Goal: Task Accomplishment & Management: Complete application form

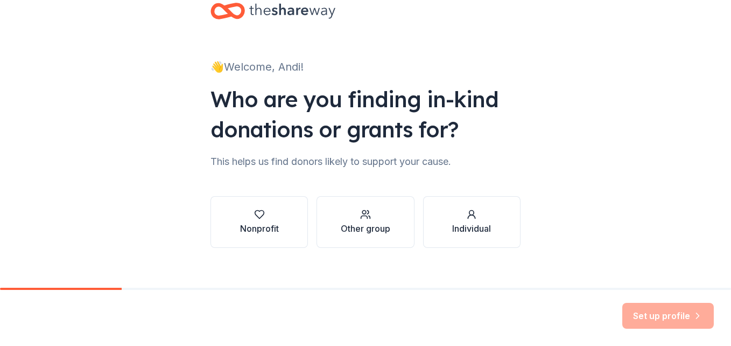
scroll to position [39, 0]
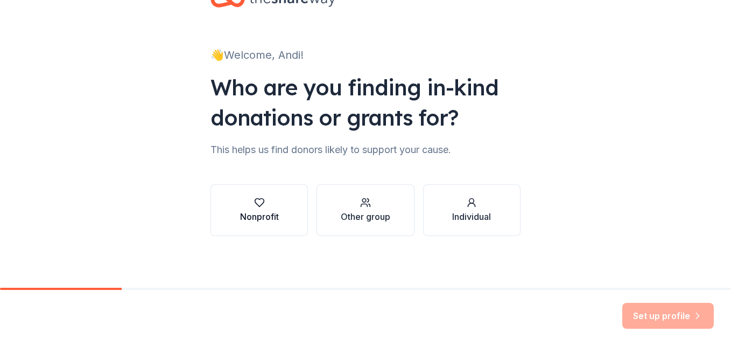
click at [254, 204] on icon "button" at bounding box center [259, 202] width 11 height 11
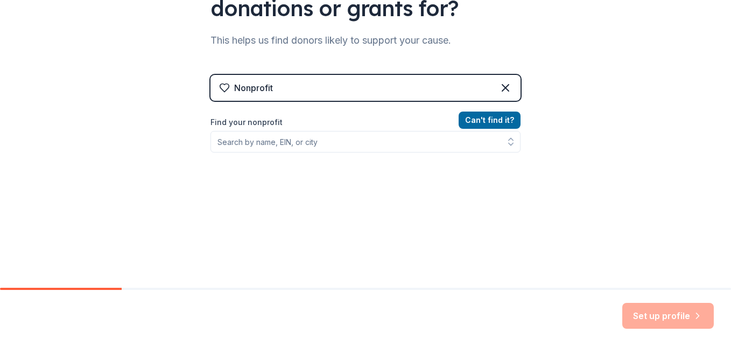
scroll to position [173, 0]
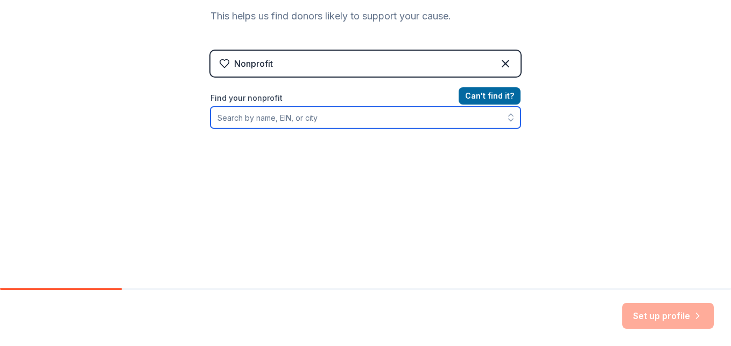
click at [292, 121] on input "Find your nonprofit" at bounding box center [366, 118] width 310 height 22
type input "Hispanic Alliance"
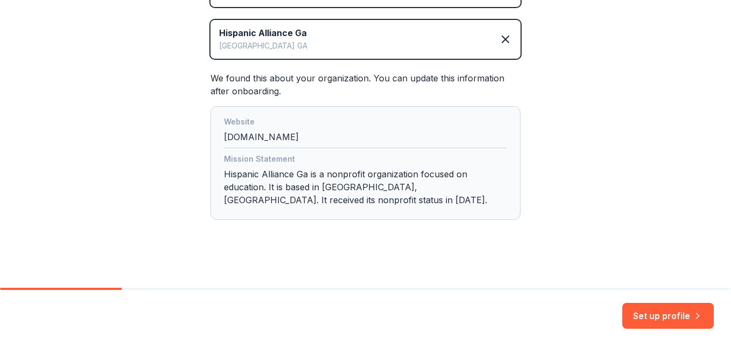
scroll to position [248, 0]
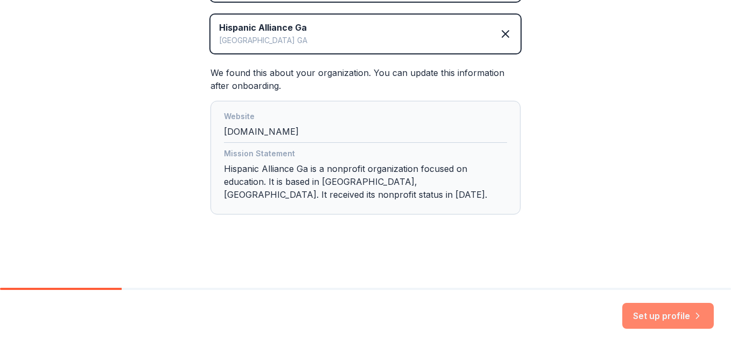
click at [655, 313] on button "Set up profile" at bounding box center [669, 316] width 92 height 26
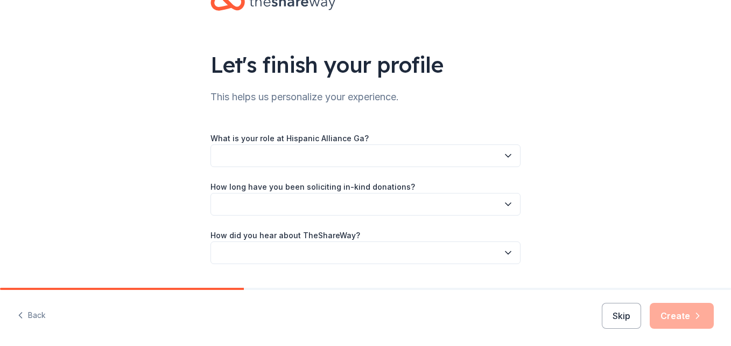
scroll to position [54, 0]
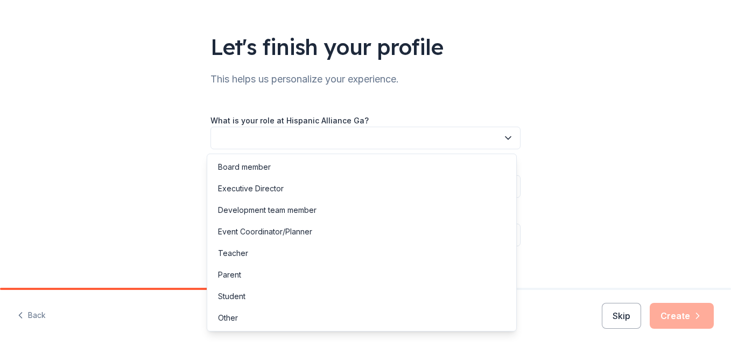
click at [507, 137] on icon "button" at bounding box center [508, 138] width 5 height 3
click at [271, 210] on div "Development team member" at bounding box center [267, 210] width 99 height 13
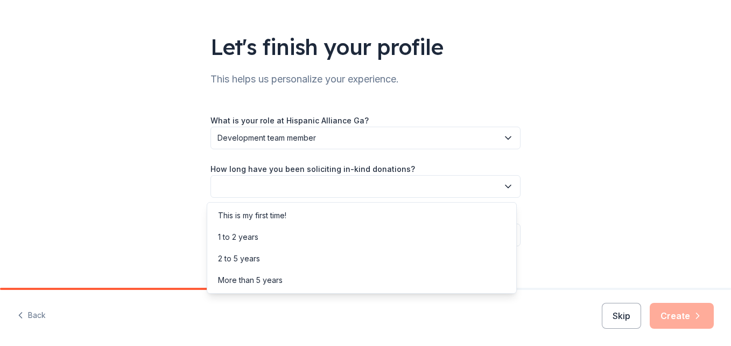
click at [512, 190] on button "button" at bounding box center [366, 186] width 310 height 23
click at [239, 285] on div "More than 5 years" at bounding box center [250, 280] width 65 height 13
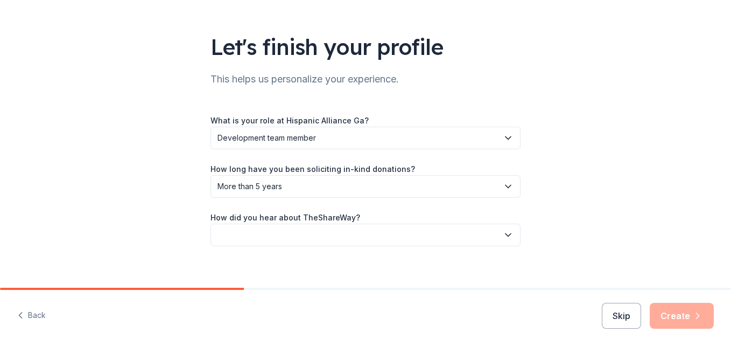
click at [509, 234] on icon "button" at bounding box center [508, 234] width 11 height 11
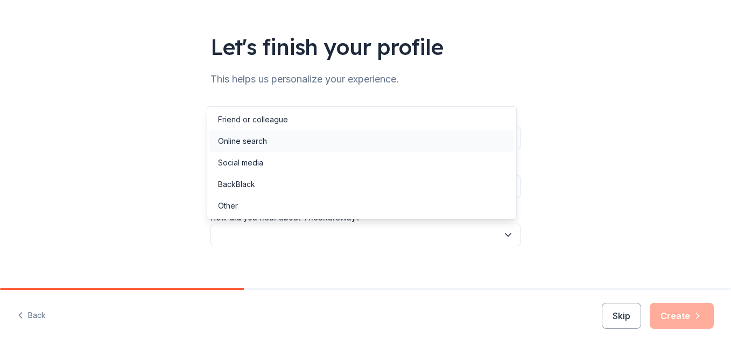
click at [245, 138] on div "Online search" at bounding box center [242, 141] width 49 height 13
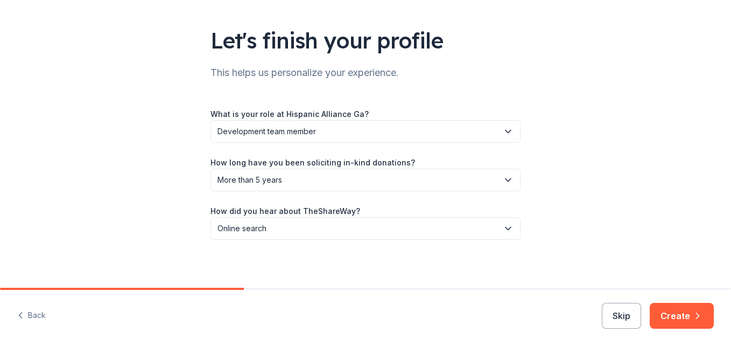
scroll to position [64, 0]
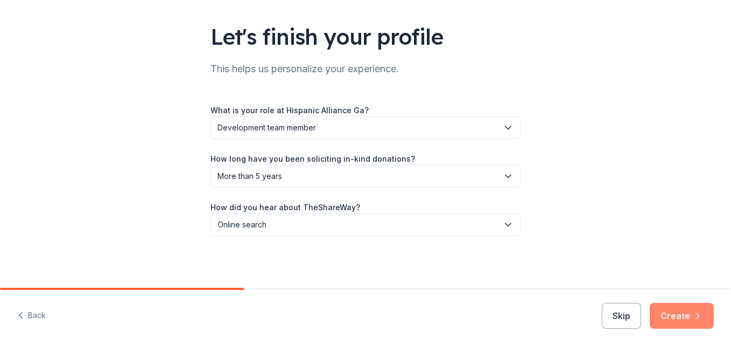
click at [683, 317] on button "Create" at bounding box center [682, 316] width 64 height 26
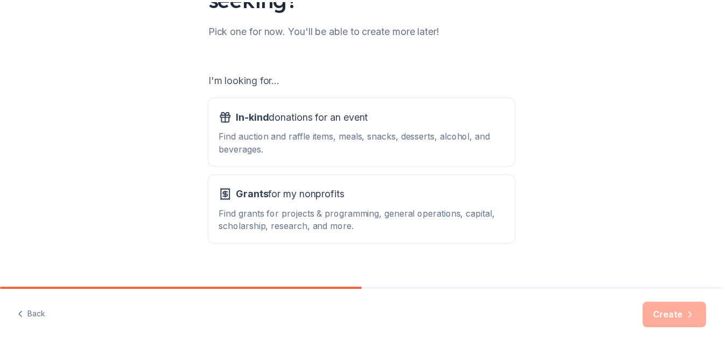
scroll to position [147, 0]
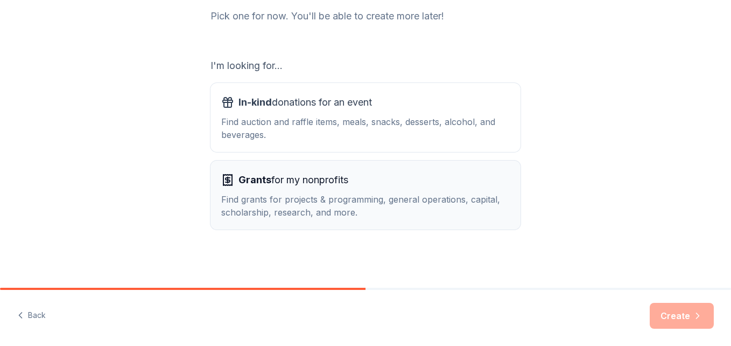
click at [302, 194] on div "Find grants for projects & programming, general operations, capital, scholarshi…" at bounding box center [365, 206] width 289 height 26
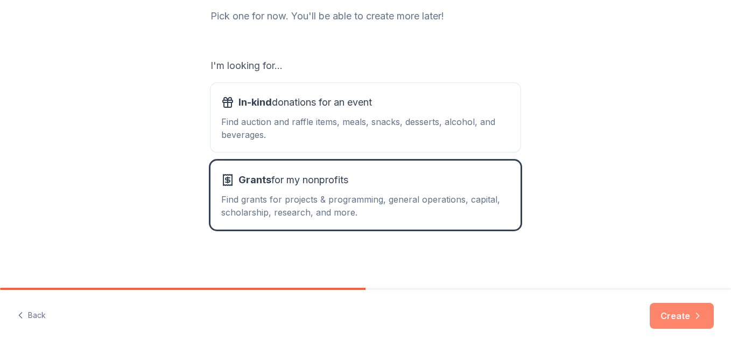
click at [679, 322] on button "Create" at bounding box center [682, 316] width 64 height 26
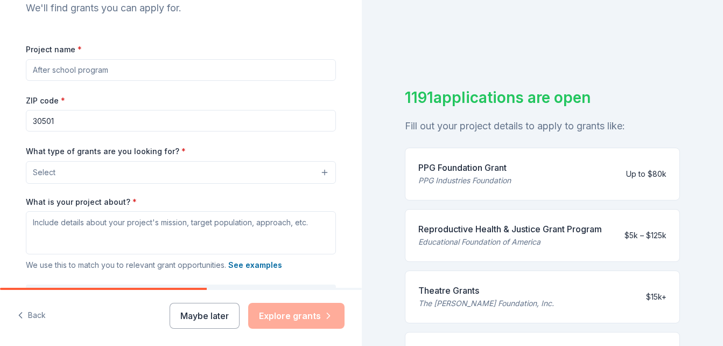
scroll to position [108, 0]
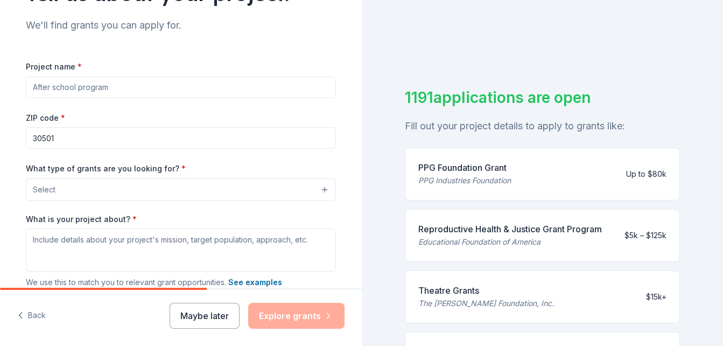
drag, startPoint x: 120, startPoint y: 89, endPoint x: -2, endPoint y: 78, distance: 122.2
click at [0, 78] on html "Tell us about your project. We'll find grants you can apply for. Project name *…" at bounding box center [361, 173] width 723 height 346
drag, startPoint x: 125, startPoint y: 81, endPoint x: 28, endPoint y: 79, distance: 97.0
click at [27, 78] on input "Project name *" at bounding box center [181, 87] width 310 height 22
drag, startPoint x: 30, startPoint y: 88, endPoint x: 128, endPoint y: 84, distance: 98.1
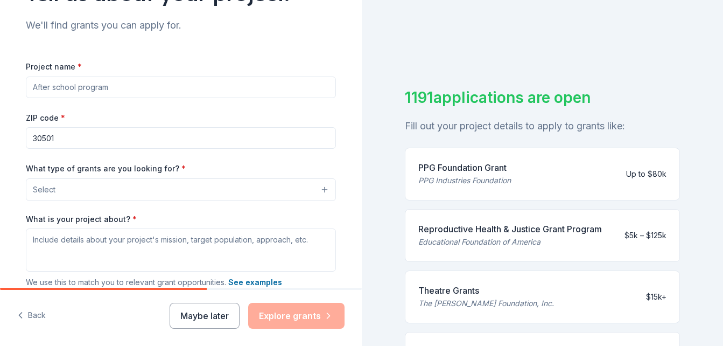
click at [128, 84] on input "Project name *" at bounding box center [181, 87] width 310 height 22
click at [117, 85] on input "Project name *" at bounding box center [181, 87] width 310 height 22
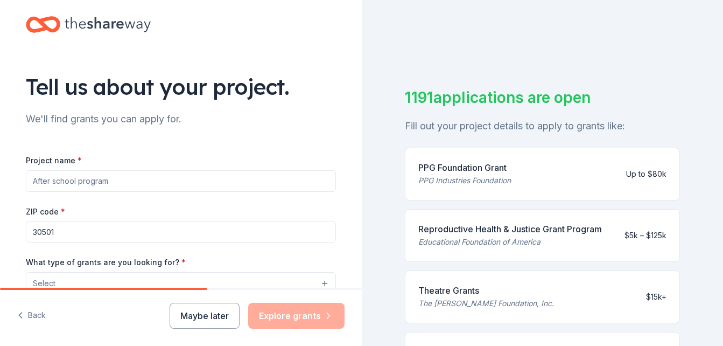
scroll to position [0, 0]
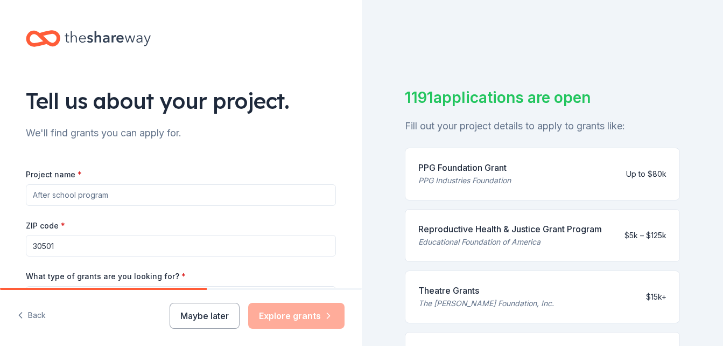
click at [112, 196] on input "Project name *" at bounding box center [181, 195] width 310 height 22
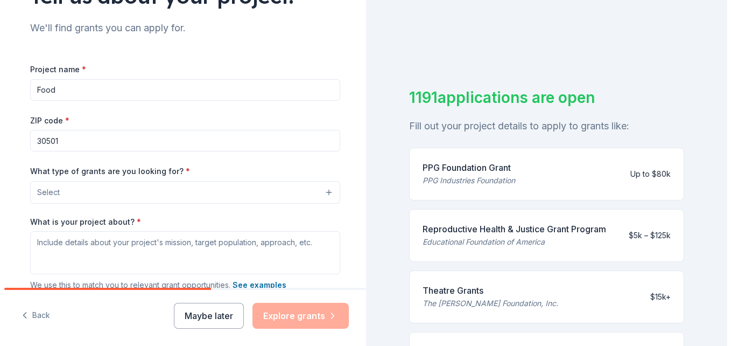
scroll to position [162, 0]
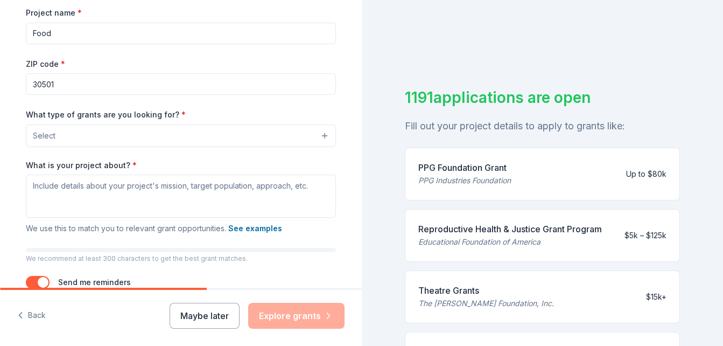
type input "Food"
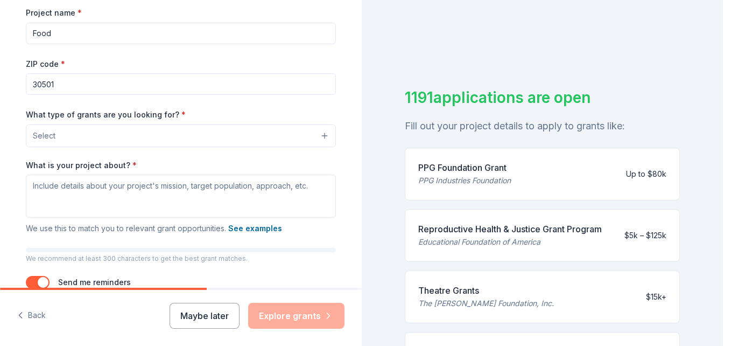
click at [319, 137] on button "Select" at bounding box center [181, 135] width 310 height 23
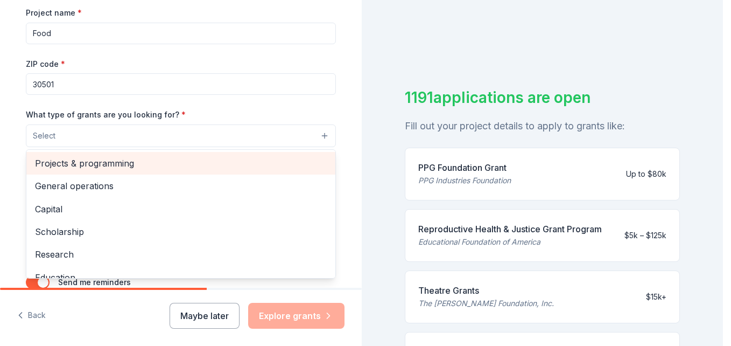
click at [96, 159] on span "Projects & programming" at bounding box center [181, 163] width 292 height 14
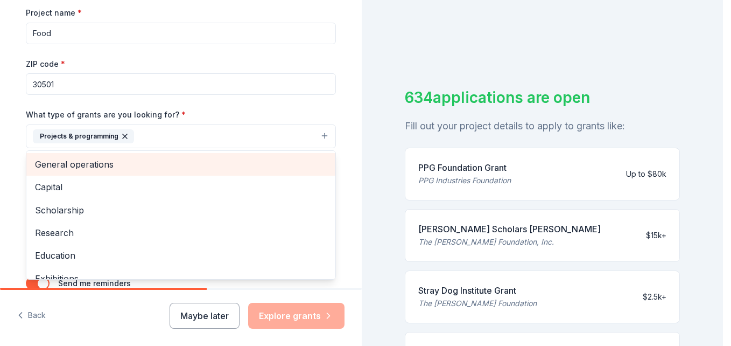
click at [80, 164] on span "General operations" at bounding box center [181, 164] width 292 height 14
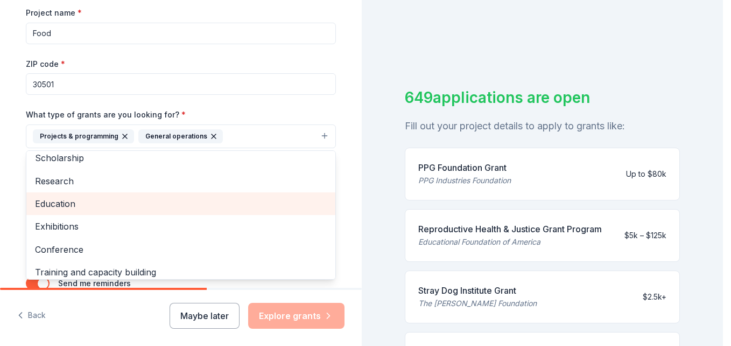
scroll to position [54, 0]
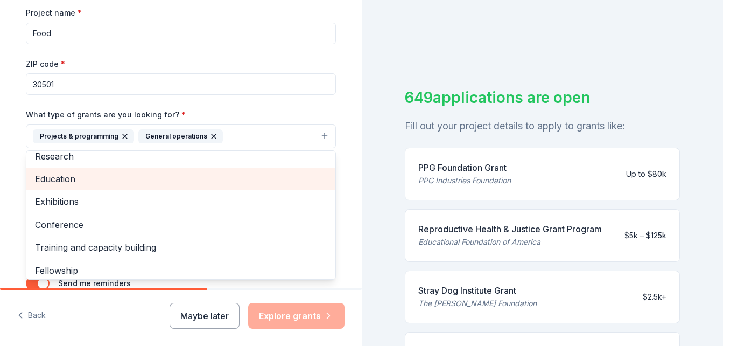
click at [53, 179] on span "Education" at bounding box center [181, 179] width 292 height 14
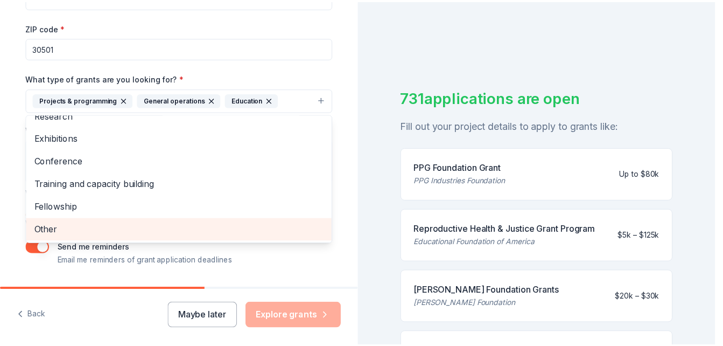
scroll to position [215, 0]
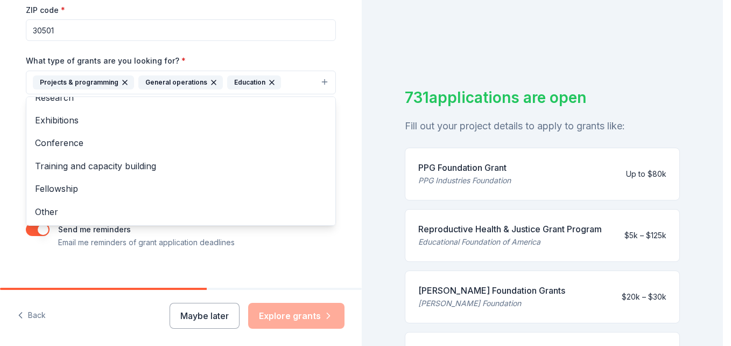
click at [341, 183] on div "Tell us about your project. We'll find grants you can apply for. Project name *…" at bounding box center [181, 43] width 345 height 516
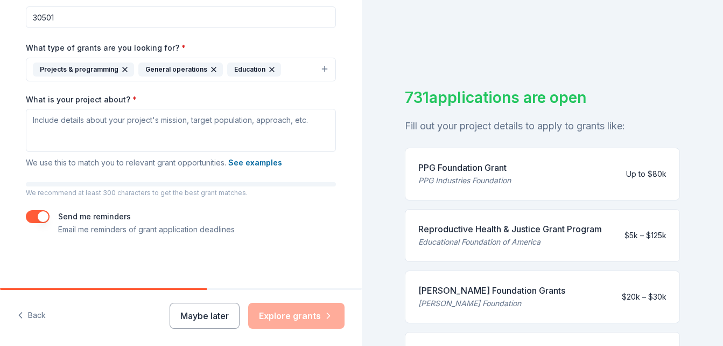
scroll to position [174, 0]
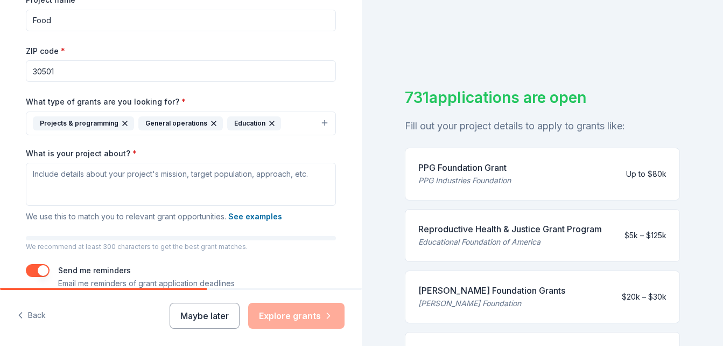
click at [26, 153] on label "What is your project about? *" at bounding box center [81, 153] width 111 height 11
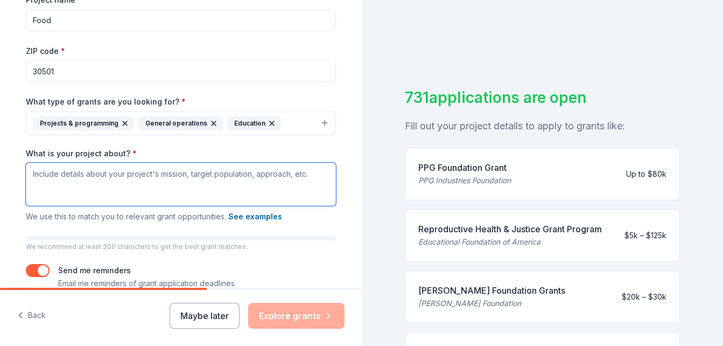
click at [26, 163] on textarea "What is your project about? *" at bounding box center [181, 184] width 310 height 43
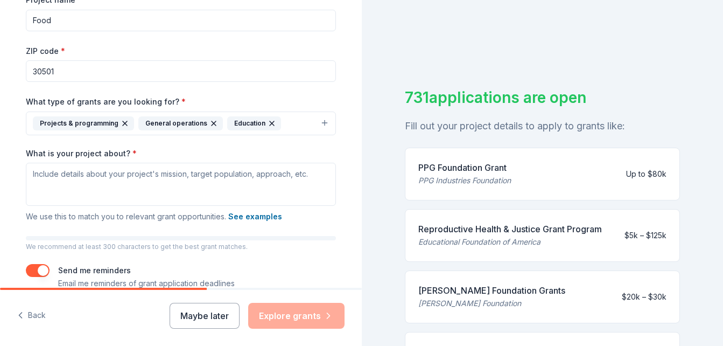
drag, startPoint x: 23, startPoint y: 151, endPoint x: 311, endPoint y: 176, distance: 289.2
click at [311, 176] on div "What is your project about? * We use this to match you to relevant grant opport…" at bounding box center [181, 185] width 310 height 75
click at [153, 150] on div "What is your project about? * We use this to match you to relevant grant opport…" at bounding box center [181, 185] width 310 height 75
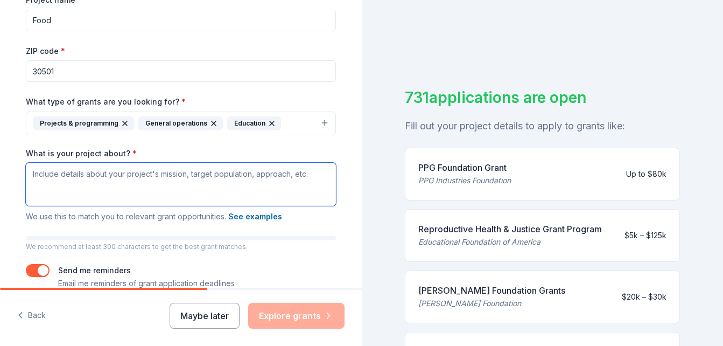
drag, startPoint x: 24, startPoint y: 174, endPoint x: 310, endPoint y: 176, distance: 285.4
click at [310, 176] on textarea "What is your project about? *" at bounding box center [181, 184] width 310 height 43
drag, startPoint x: 309, startPoint y: 178, endPoint x: 58, endPoint y: 159, distance: 251.1
click at [148, 171] on textarea "What is your project about? *" at bounding box center [181, 184] width 310 height 43
paste textarea "Hispanic Alliance GA improves quality of life for Latino immigrant families in …"
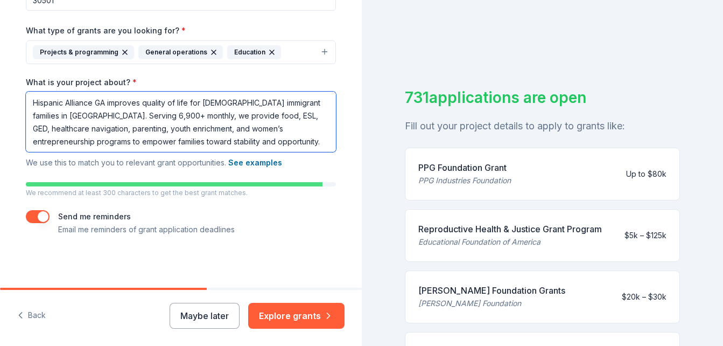
scroll to position [13, 0]
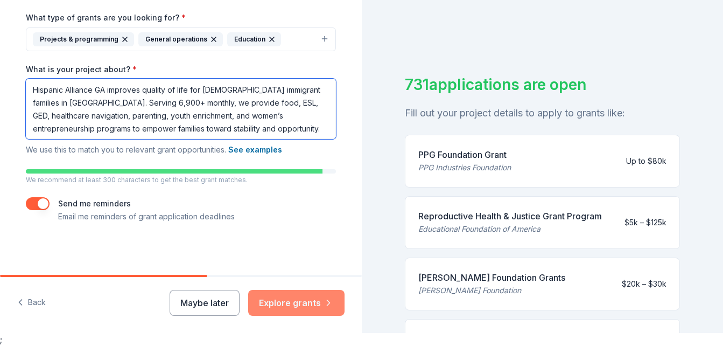
type textarea "Hispanic Alliance GA improves quality of life for Latino immigrant families in …"
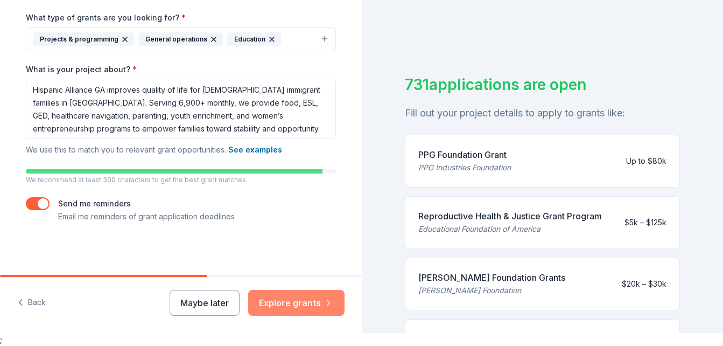
click at [304, 304] on button "Explore grants" at bounding box center [296, 303] width 96 height 26
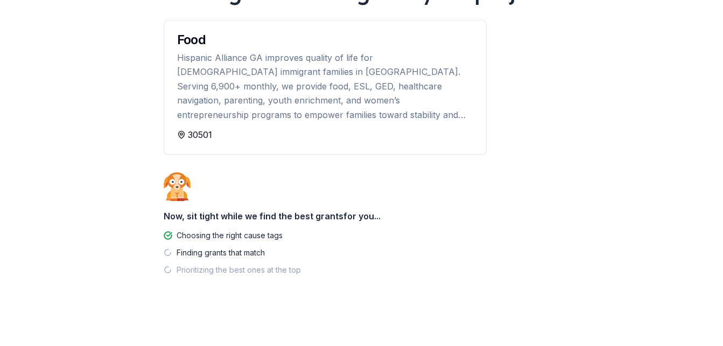
scroll to position [115, 0]
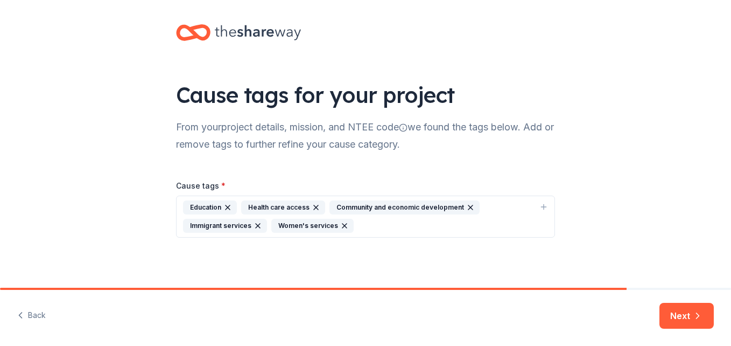
scroll to position [8, 0]
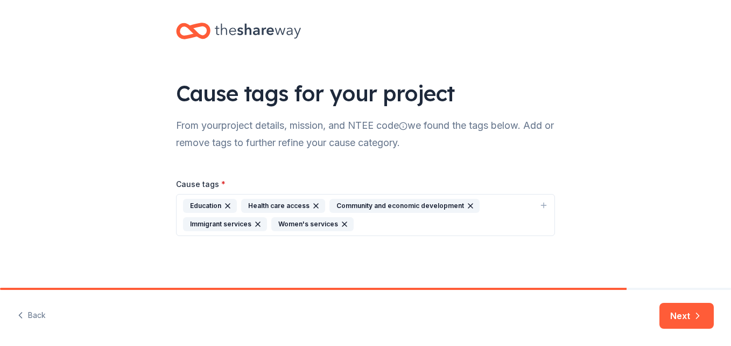
click at [378, 225] on div "Education Health care access Community and economic development Immigrant servi…" at bounding box center [359, 215] width 352 height 32
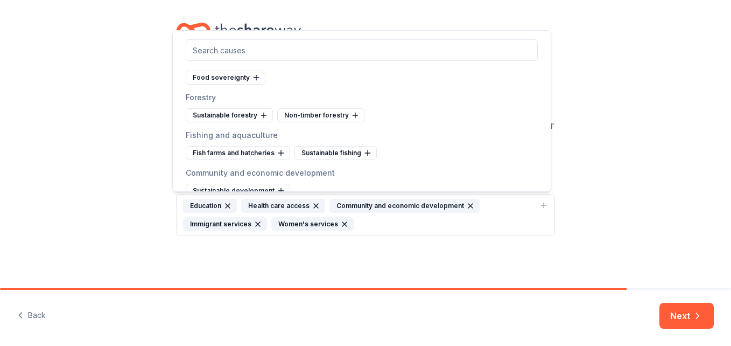
scroll to position [3231, 0]
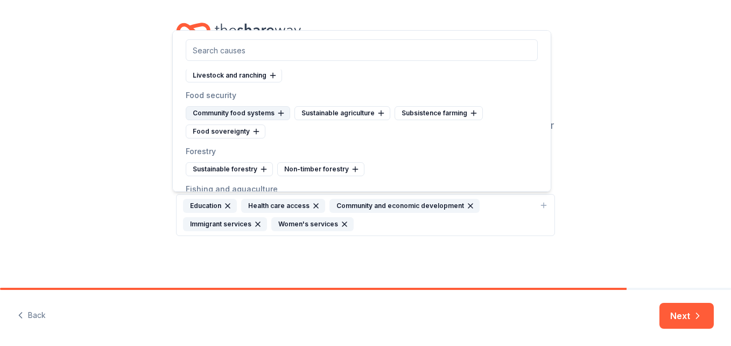
click at [277, 117] on icon at bounding box center [281, 113] width 9 height 9
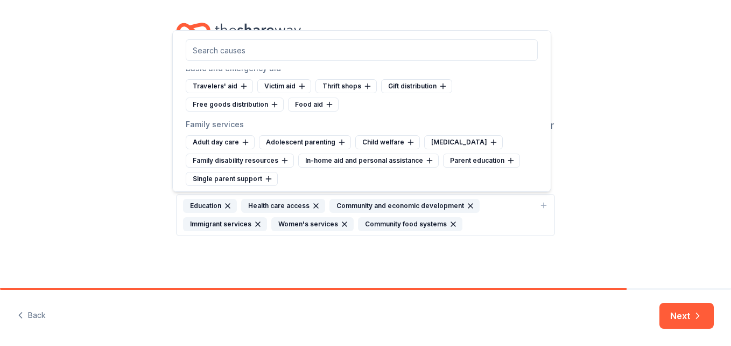
scroll to position [4416, 0]
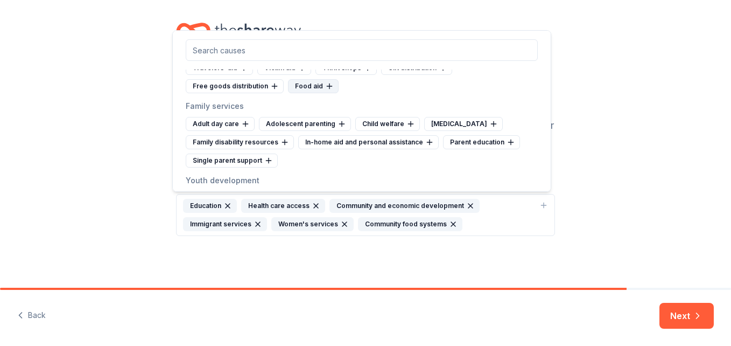
click at [312, 93] on div "Food aid" at bounding box center [313, 86] width 51 height 14
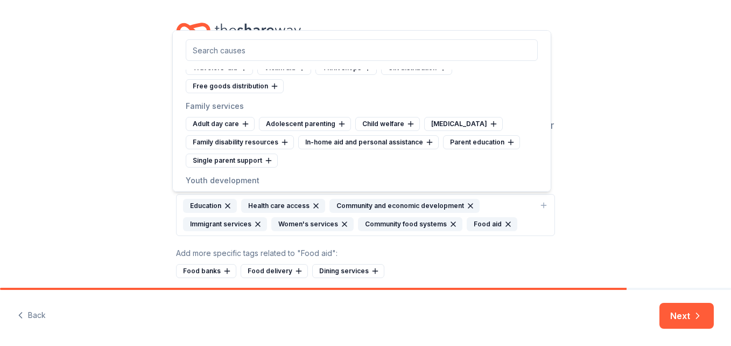
scroll to position [4470, 0]
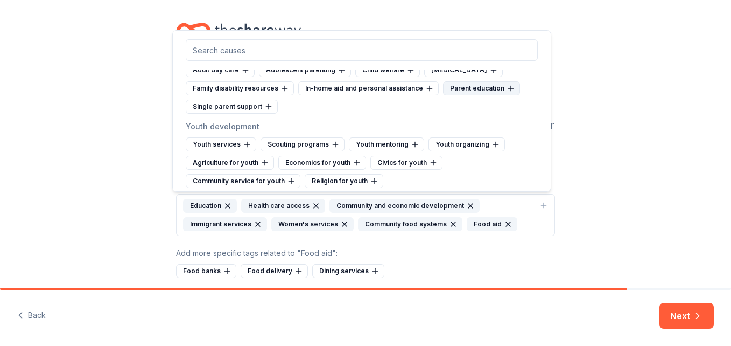
click at [507, 93] on icon at bounding box center [511, 88] width 9 height 9
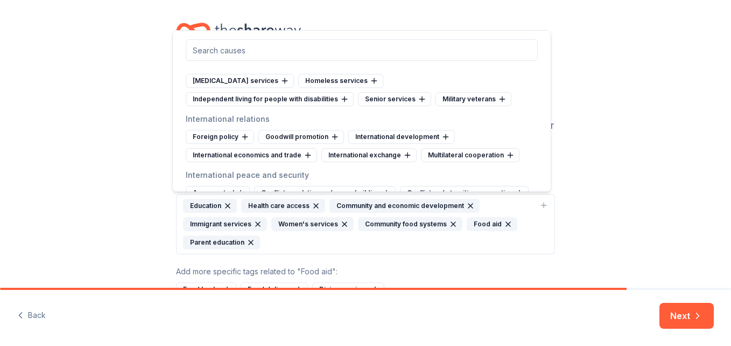
scroll to position [4793, 0]
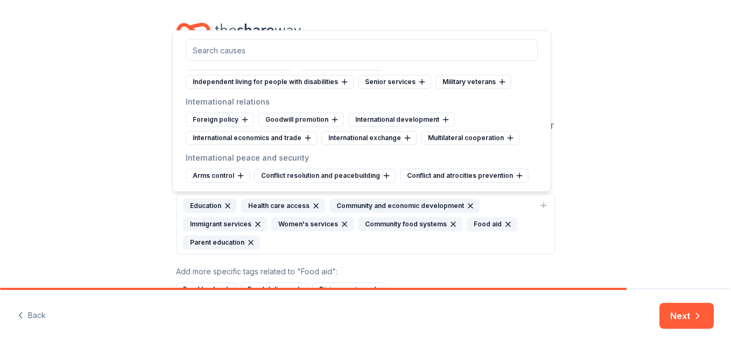
click at [643, 227] on div "Cause tags for your project From your project details, mission, and NTEE code w…" at bounding box center [365, 169] width 731 height 355
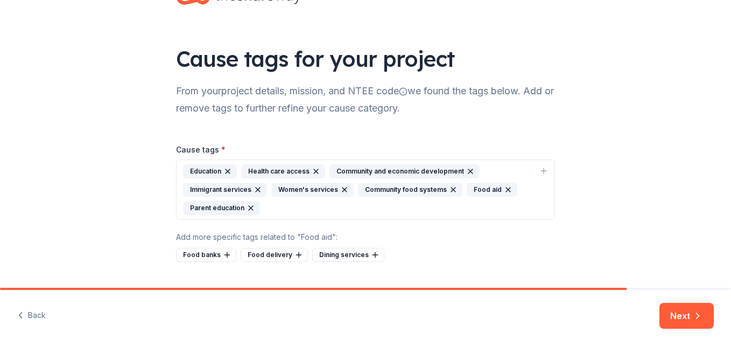
scroll to position [68, 0]
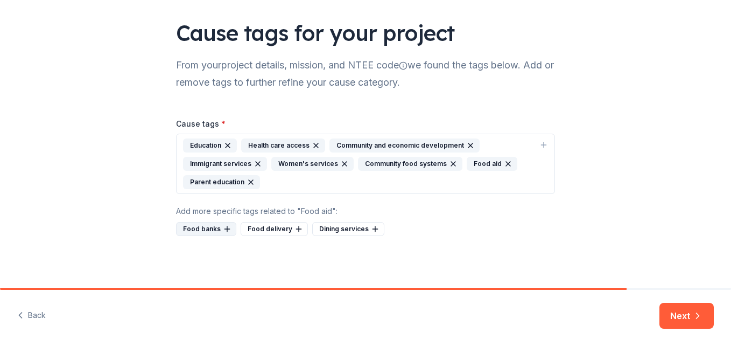
click at [225, 231] on icon at bounding box center [227, 229] width 9 height 9
click at [223, 231] on div "Food delivery" at bounding box center [209, 229] width 67 height 14
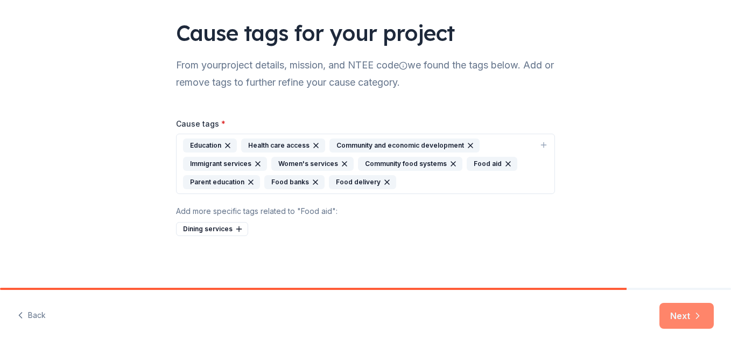
click at [688, 312] on button "Next" at bounding box center [687, 316] width 54 height 26
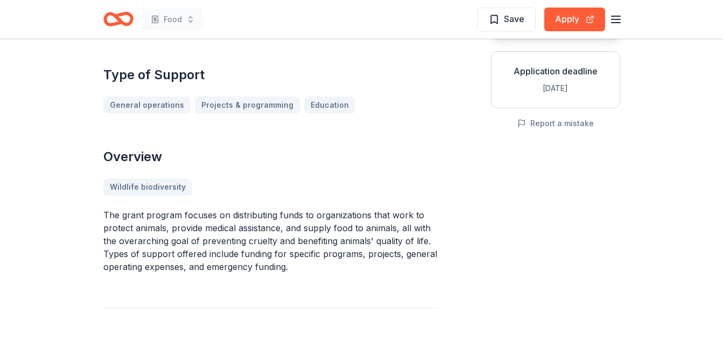
scroll to position [246, 0]
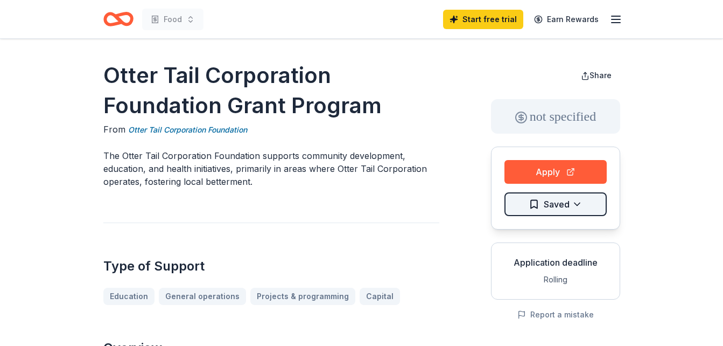
click at [559, 204] on html "Food Start free trial Earn Rewards Otter Tail Corporation Foundation Grant Prog…" at bounding box center [361, 173] width 723 height 346
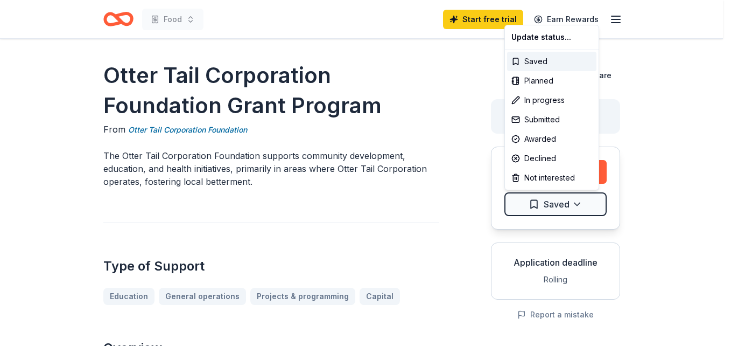
click at [674, 190] on html "Food Start free trial Earn Rewards Otter Tail Corporation Foundation Grant Prog…" at bounding box center [365, 173] width 731 height 346
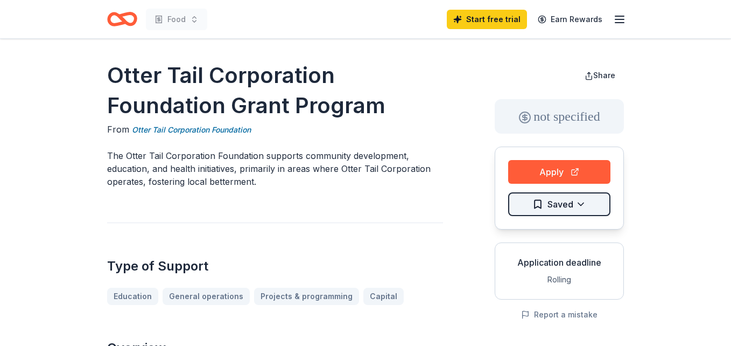
click at [573, 203] on html "Food Start free trial Earn Rewards Otter Tail Corporation Foundation Grant Prog…" at bounding box center [365, 173] width 731 height 346
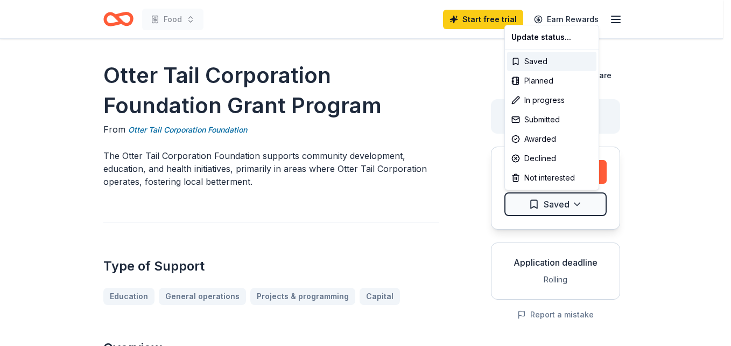
click at [685, 151] on html "Food Start free trial Earn Rewards Otter Tail Corporation Foundation Grant Prog…" at bounding box center [365, 173] width 731 height 346
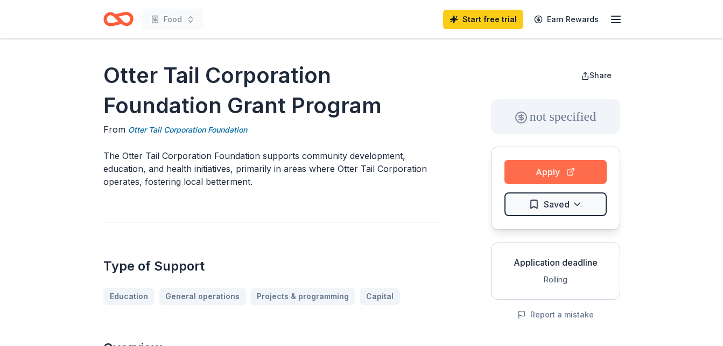
click at [534, 172] on button "Apply" at bounding box center [556, 172] width 102 height 24
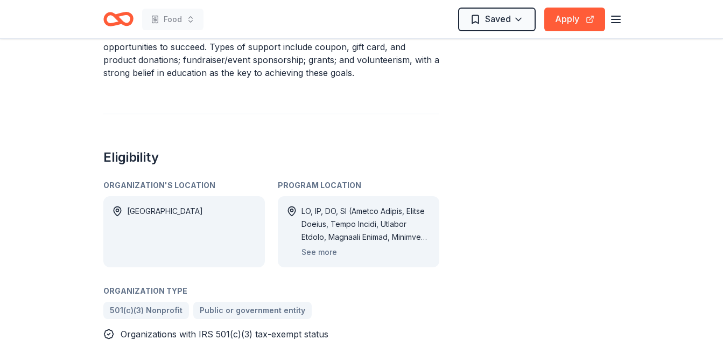
scroll to position [539, 0]
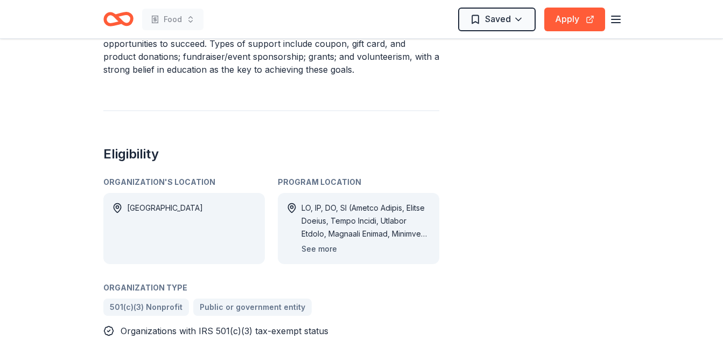
click at [317, 250] on button "See more" at bounding box center [320, 248] width 36 height 13
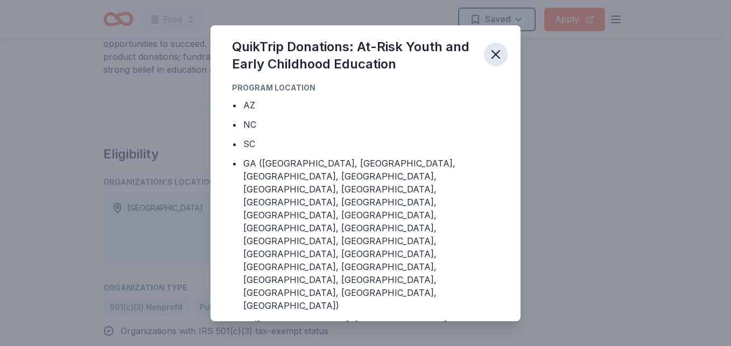
click at [496, 58] on icon "button" at bounding box center [495, 54] width 15 height 15
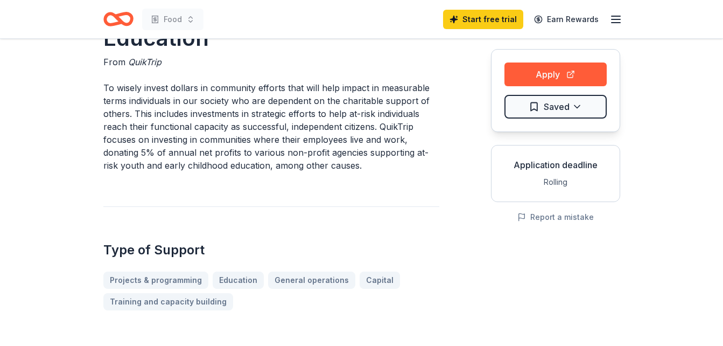
scroll to position [0, 0]
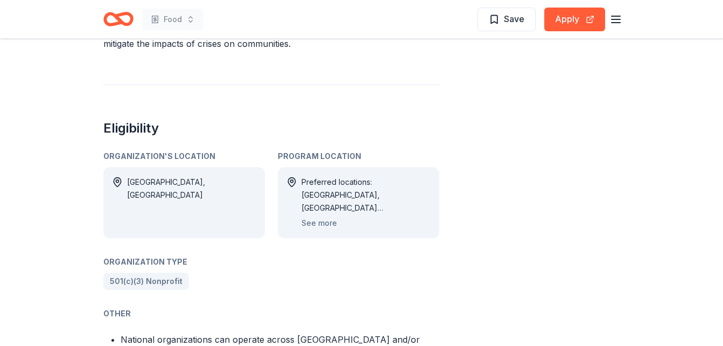
scroll to position [592, 0]
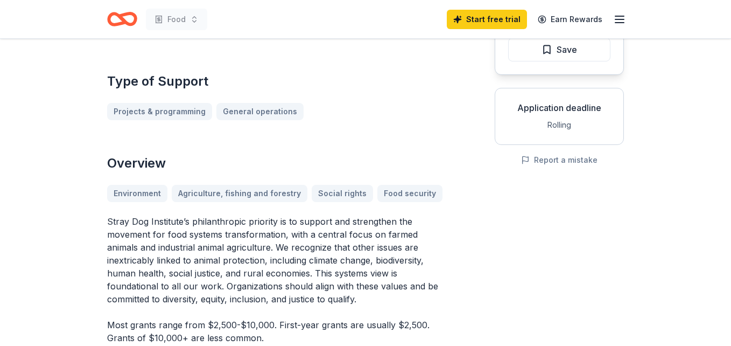
scroll to position [162, 0]
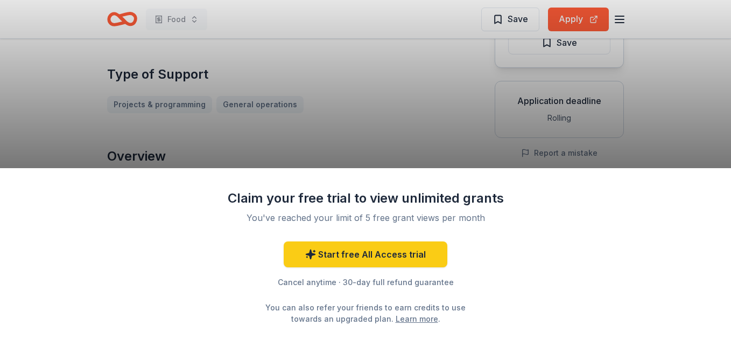
click at [413, 127] on div "Claim your free trial to view unlimited grants You've reached your limit of 5 f…" at bounding box center [365, 173] width 731 height 346
